Goal: Task Accomplishment & Management: Use online tool/utility

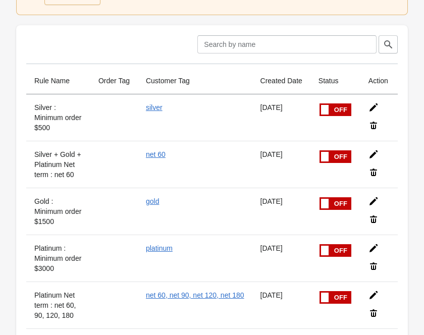
scroll to position [77, 0]
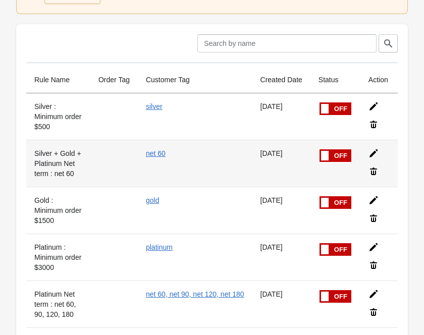
click at [375, 171] on icon at bounding box center [373, 171] width 7 height 8
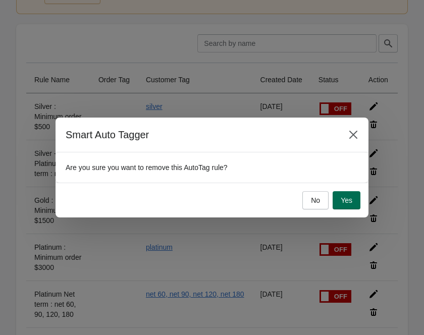
click at [341, 197] on span "Yes" at bounding box center [346, 200] width 12 height 8
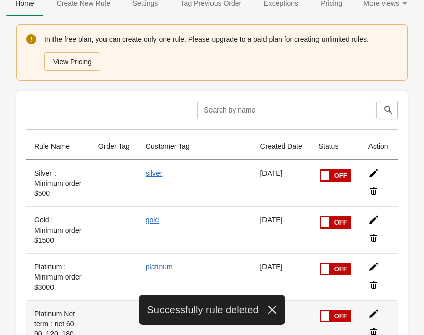
scroll to position [0, 0]
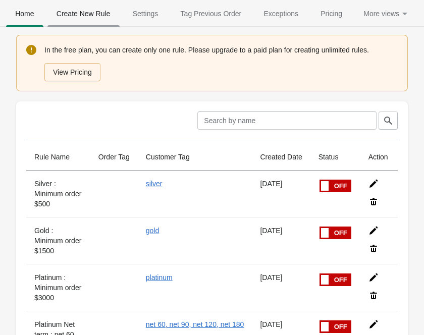
click at [78, 12] on span "Create New Rule" at bounding box center [83, 14] width 72 height 18
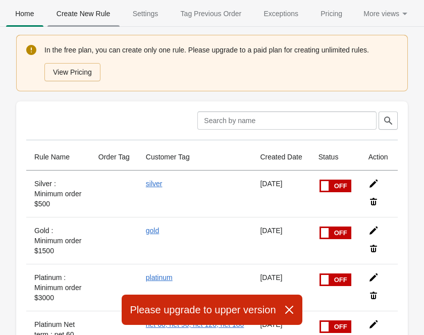
click at [91, 18] on span "Create New Rule" at bounding box center [83, 14] width 72 height 18
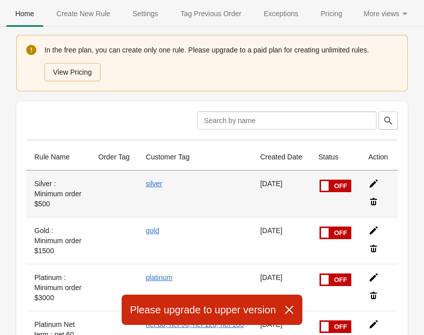
click at [373, 202] on icon at bounding box center [373, 202] width 10 height 10
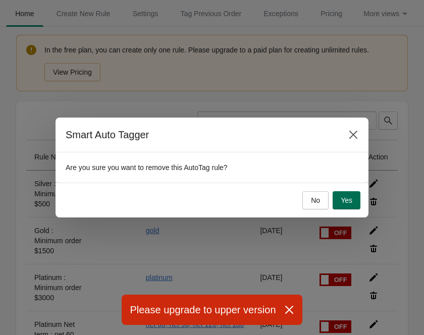
click at [340, 200] on span "Yes" at bounding box center [346, 200] width 12 height 8
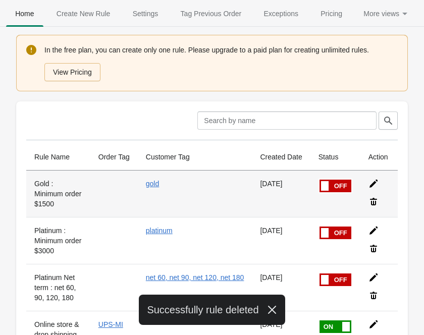
click at [374, 203] on icon at bounding box center [373, 202] width 10 height 10
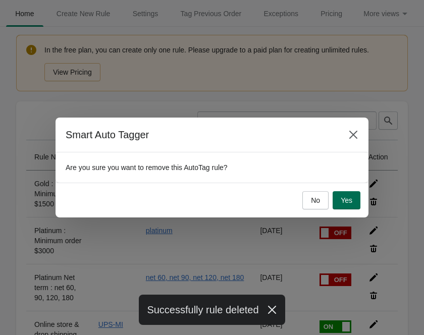
click at [337, 201] on button "Yes" at bounding box center [346, 200] width 28 height 18
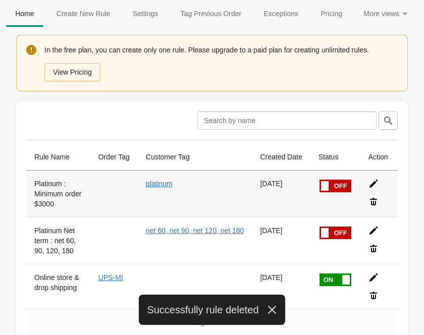
click at [372, 201] on icon at bounding box center [373, 202] width 7 height 8
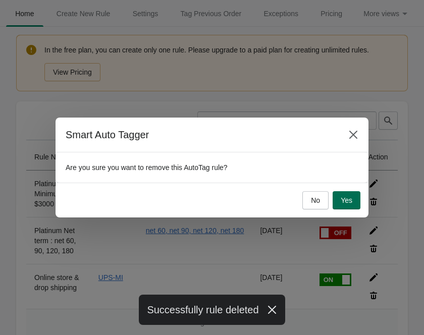
click at [344, 199] on span "Yes" at bounding box center [346, 200] width 12 height 8
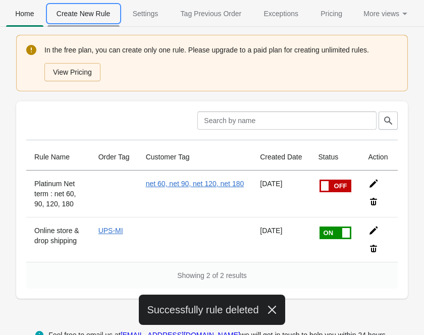
click at [95, 12] on span "Create New Rule" at bounding box center [83, 14] width 72 height 18
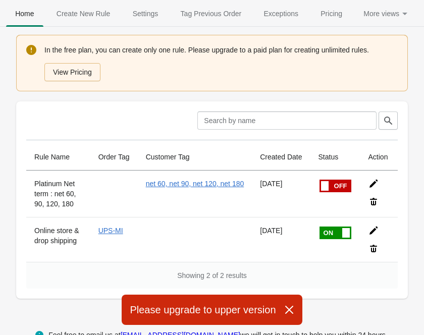
click at [287, 310] on icon "button" at bounding box center [289, 310] width 8 height 8
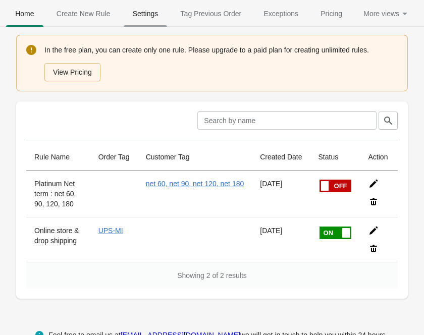
click at [145, 14] on span "Settings" at bounding box center [146, 14] width 44 height 18
